Goal: Task Accomplishment & Management: Complete application form

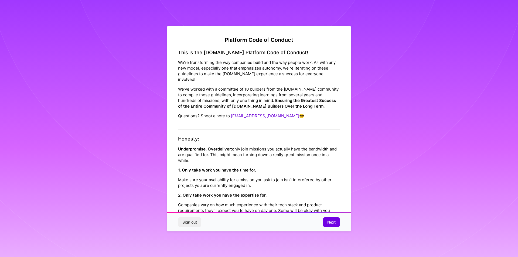
click at [338, 222] on button "Next" at bounding box center [331, 222] width 17 height 10
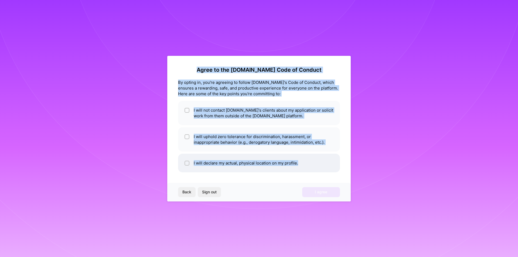
drag, startPoint x: 206, startPoint y: 68, endPoint x: 302, endPoint y: 169, distance: 139.4
click at [302, 169] on div "Agree to the [DOMAIN_NAME] Code of Conduct By opting in, you're agreeing to fol…" at bounding box center [259, 120] width 162 height 106
copy div "Agree to the [DOMAIN_NAME] Code of Conduct By opting in, you're agreeing to fol…"
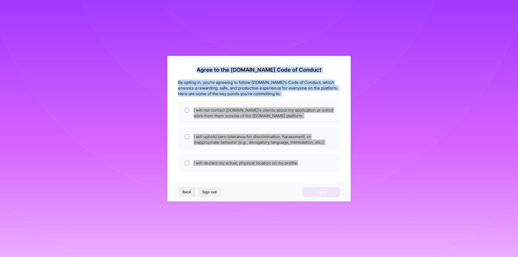
click at [341, 126] on div "Agree to the [DOMAIN_NAME] Code of Conduct By opting in, you're agreeing to fol…" at bounding box center [258, 129] width 183 height 146
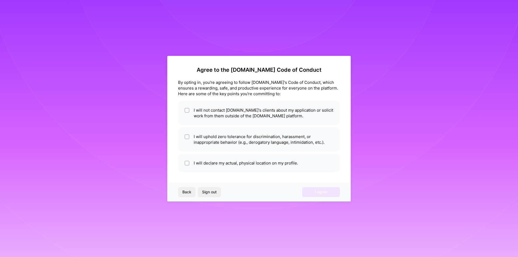
click at [321, 181] on div "Agree to the [DOMAIN_NAME] Code of Conduct By opting in, you're agreeing to fol…" at bounding box center [258, 129] width 183 height 146
click at [187, 112] on input "checkbox" at bounding box center [187, 111] width 4 height 4
checkbox input "true"
click at [187, 137] on input "checkbox" at bounding box center [187, 137] width 4 height 4
checkbox input "true"
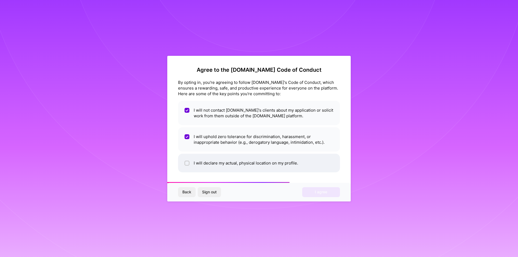
click at [188, 162] on input "checkbox" at bounding box center [187, 163] width 4 height 4
checkbox input "true"
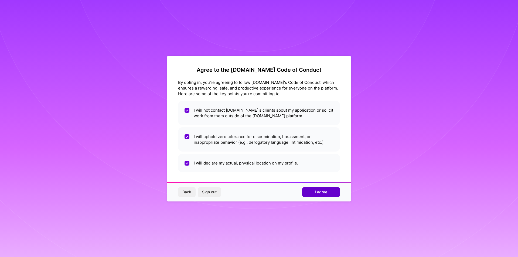
click at [316, 195] on button "I agree" at bounding box center [321, 192] width 38 height 10
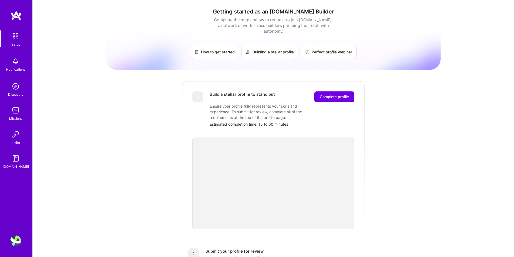
click at [19, 114] on img at bounding box center [15, 110] width 11 height 11
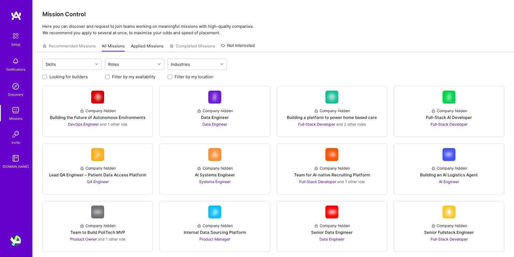
click at [13, 137] on img at bounding box center [15, 134] width 11 height 11
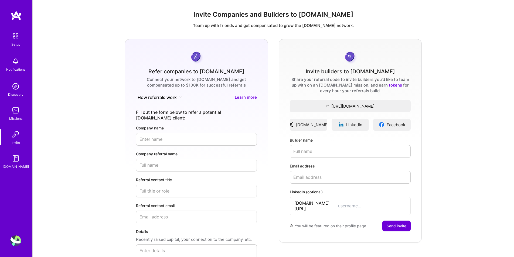
click at [16, 40] on img at bounding box center [15, 35] width 11 height 11
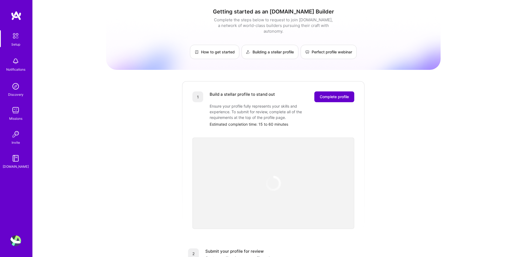
click at [332, 94] on span "Complete profile" at bounding box center [333, 96] width 29 height 5
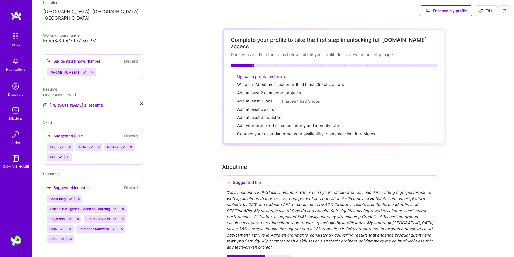
click at [250, 74] on span "Upload a profile picture →" at bounding box center [262, 76] width 50 height 5
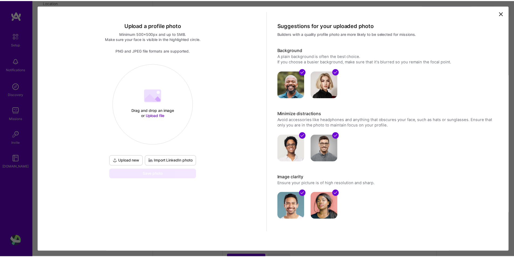
scroll to position [1, 0]
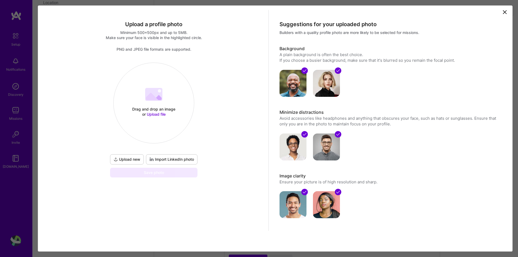
click at [501, 12] on icon at bounding box center [504, 12] width 6 height 6
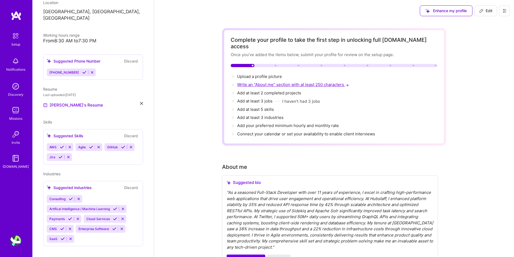
click at [264, 82] on span "Write an "About me" section with at least 250 characters →" at bounding box center [293, 84] width 113 height 5
select select "US"
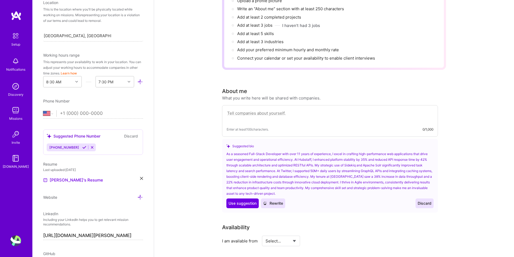
scroll to position [75, 0]
click at [256, 110] on textarea at bounding box center [329, 116] width 207 height 12
paste textarea "Software Engineer with over 11 years of experience developing and optimizing hi…"
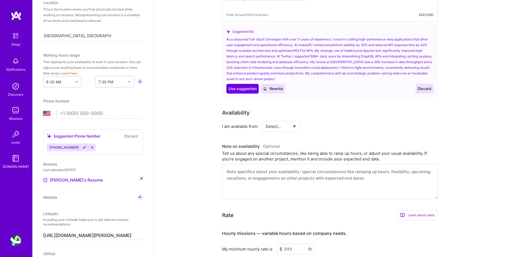
scroll to position [210, 0]
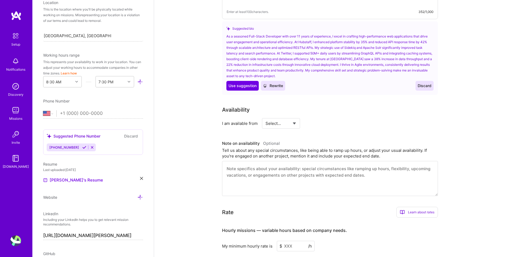
type textarea "Software Engineer with over 11 years of experience developing and optimizing hi…"
click at [290, 118] on select "Select... Right Now Future Date Not Available" at bounding box center [280, 123] width 31 height 14
select select "Right Now"
click at [265, 116] on select "Select... Right Now Future Date Not Available" at bounding box center [280, 123] width 31 height 14
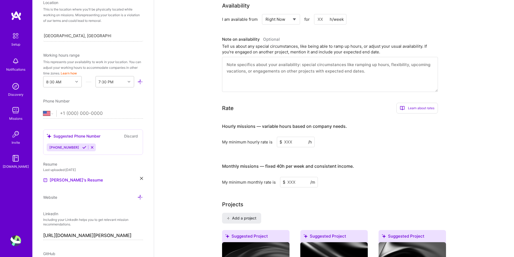
scroll to position [318, 0]
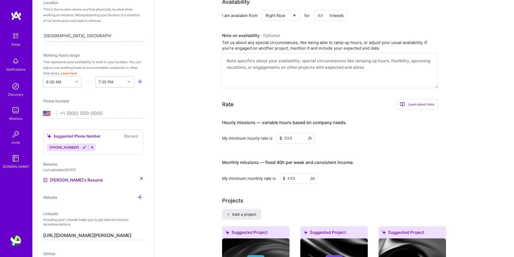
click at [290, 133] on input at bounding box center [296, 138] width 38 height 11
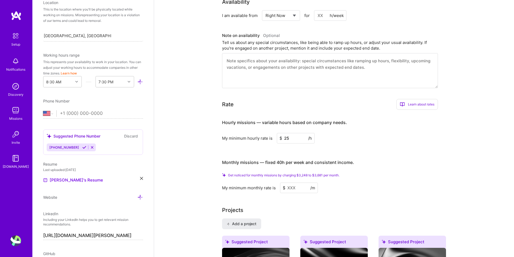
type input "25"
click at [295, 183] on input at bounding box center [299, 188] width 38 height 11
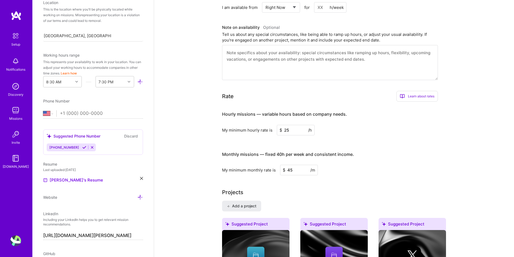
type input "4"
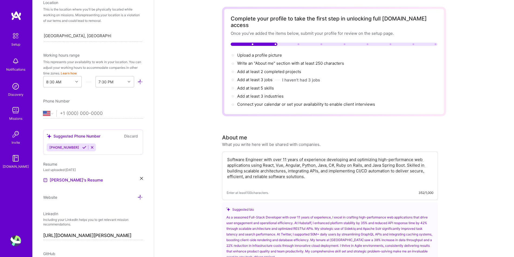
scroll to position [0, 0]
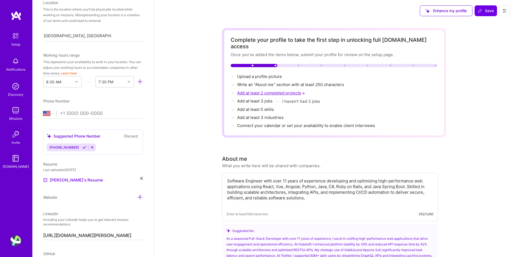
type input "50"
click at [266, 90] on span "Add at least 2 completed projects →" at bounding box center [271, 92] width 69 height 5
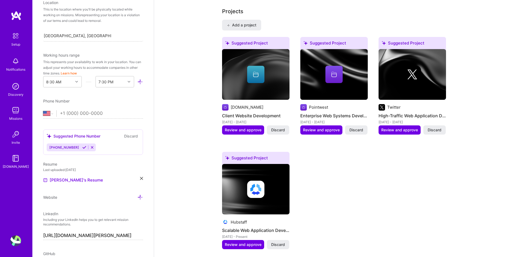
scroll to position [500, 0]
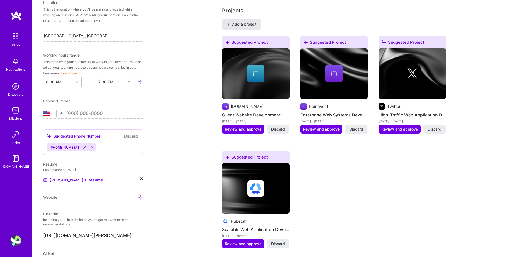
click at [242, 22] on span "Add a project" at bounding box center [241, 24] width 29 height 5
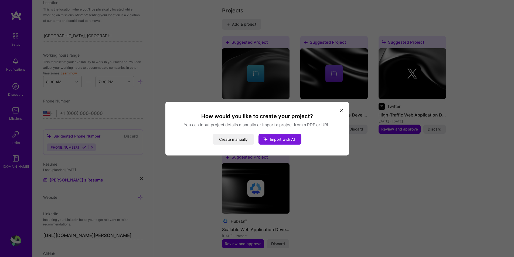
click at [288, 139] on span "Import with AI" at bounding box center [282, 139] width 25 height 5
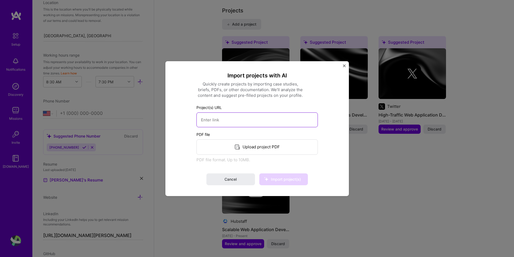
click at [243, 120] on input at bounding box center [256, 119] width 121 height 15
click at [342, 65] on div "Import projects with AI Quickly create projects by importing case studies, brie…" at bounding box center [256, 128] width 183 height 135
click at [344, 65] on img "Close" at bounding box center [344, 65] width 3 height 3
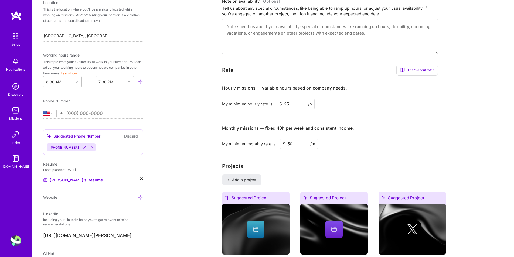
scroll to position [257, 0]
